Goal: Task Accomplishment & Management: Manage account settings

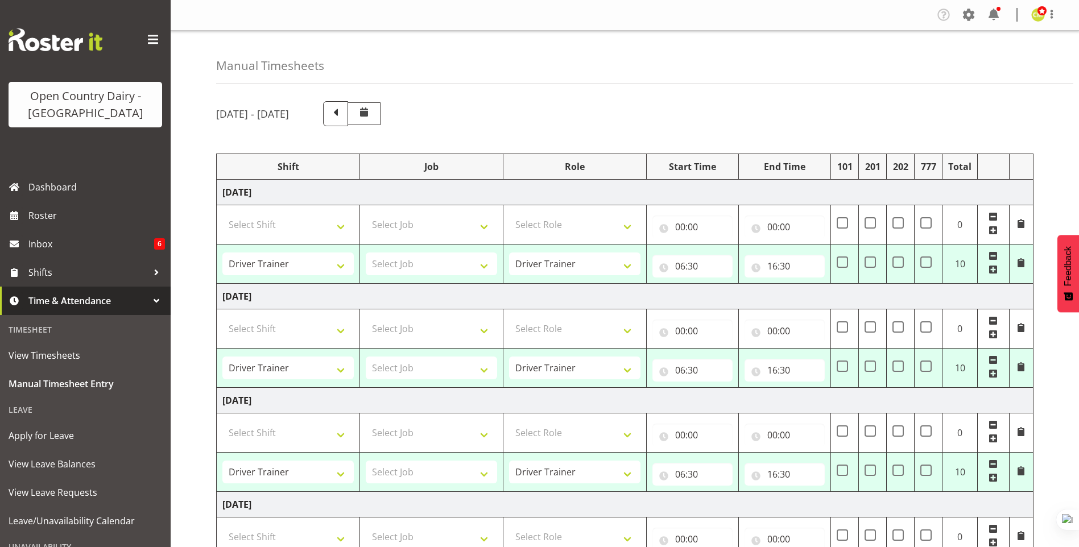
select select "54901"
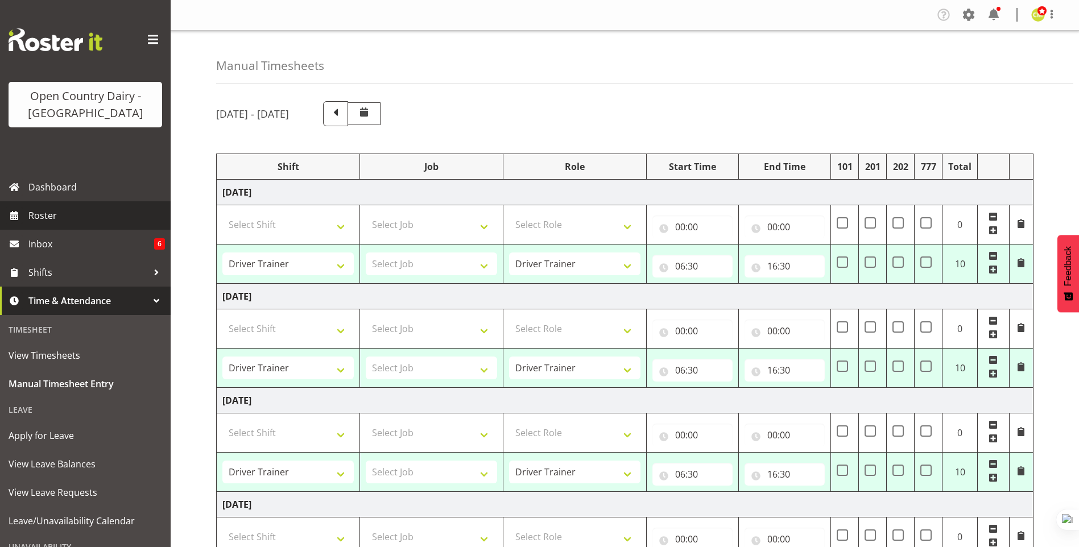
click at [36, 216] on span "Roster" at bounding box center [96, 215] width 136 height 17
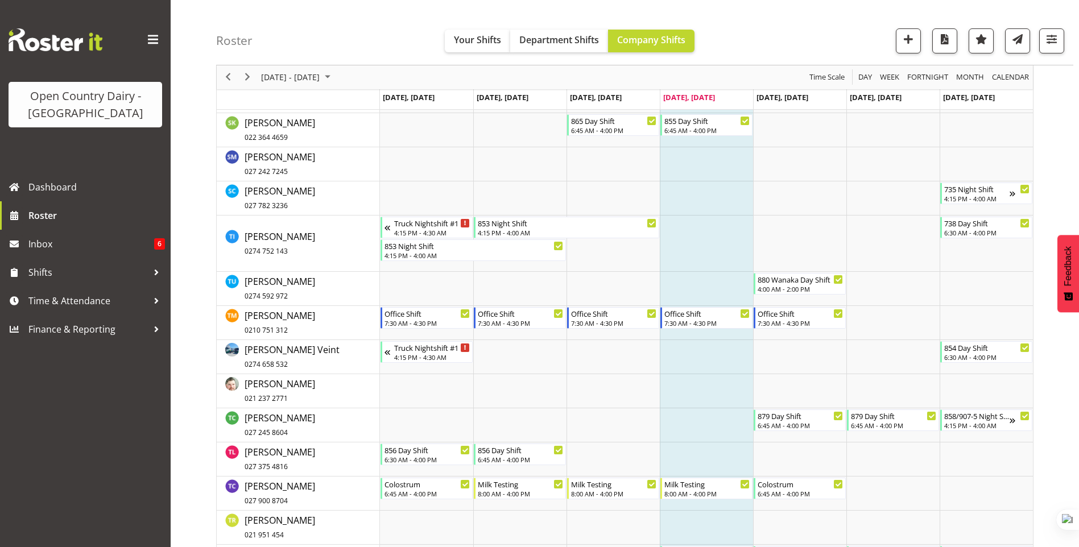
scroll to position [6767, 0]
click at [247, 80] on span "Next" at bounding box center [248, 78] width 14 height 14
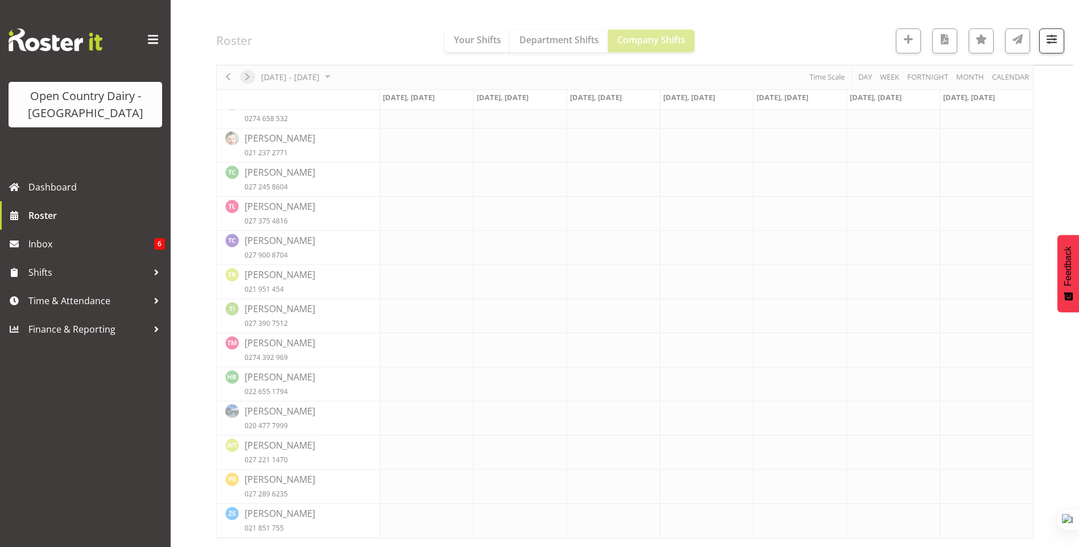
scroll to position [4603, 0]
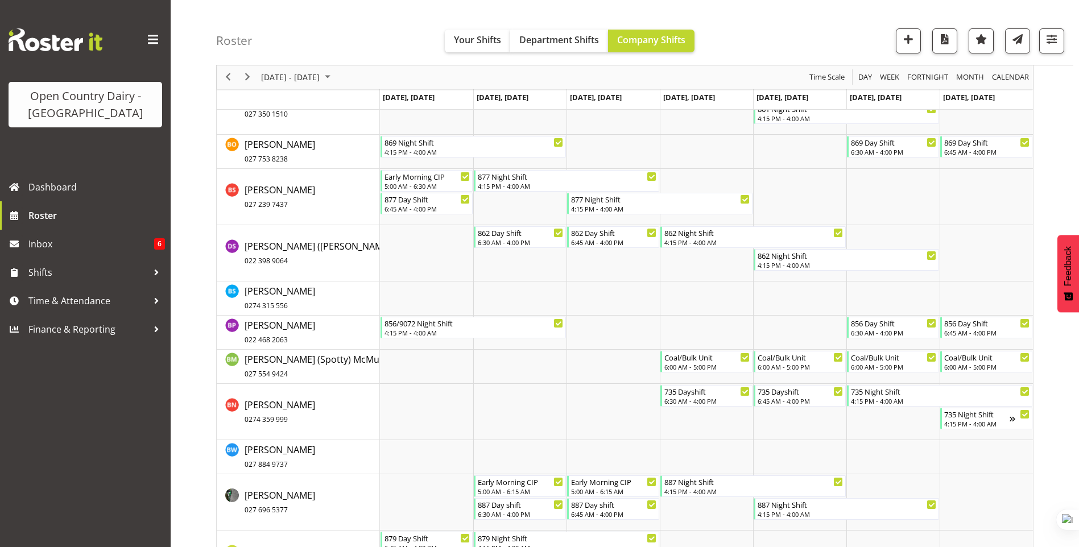
scroll to position [1607, 0]
